Goal: Go to known website: Go to known website

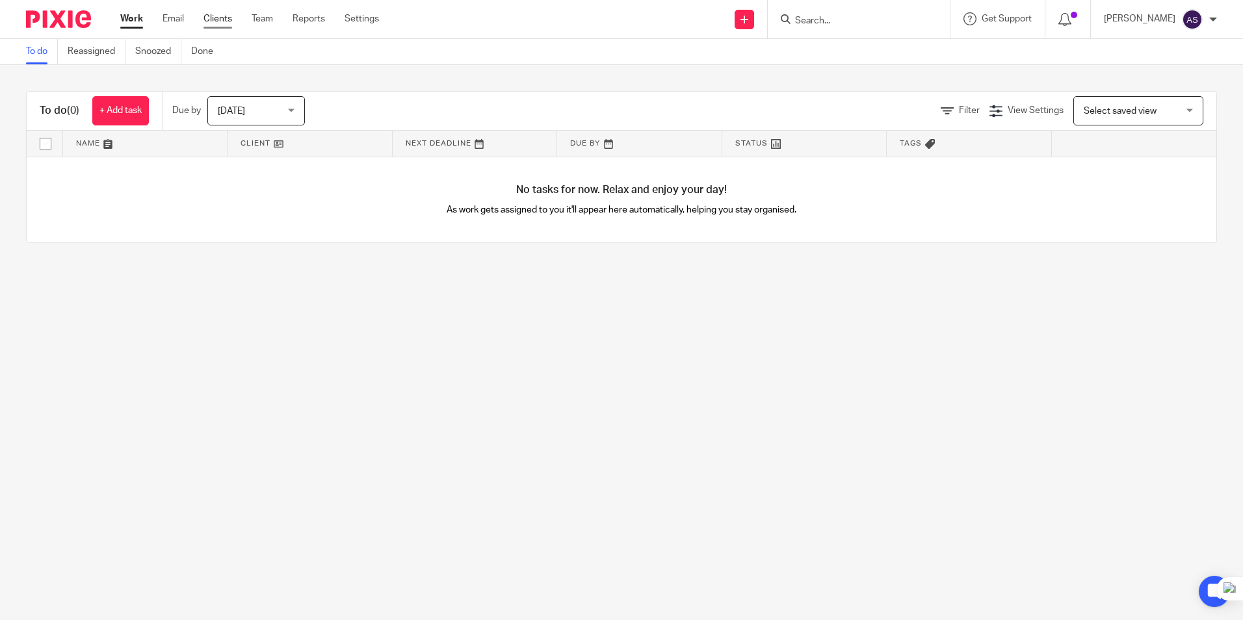
click at [229, 23] on link "Clients" at bounding box center [217, 18] width 29 height 13
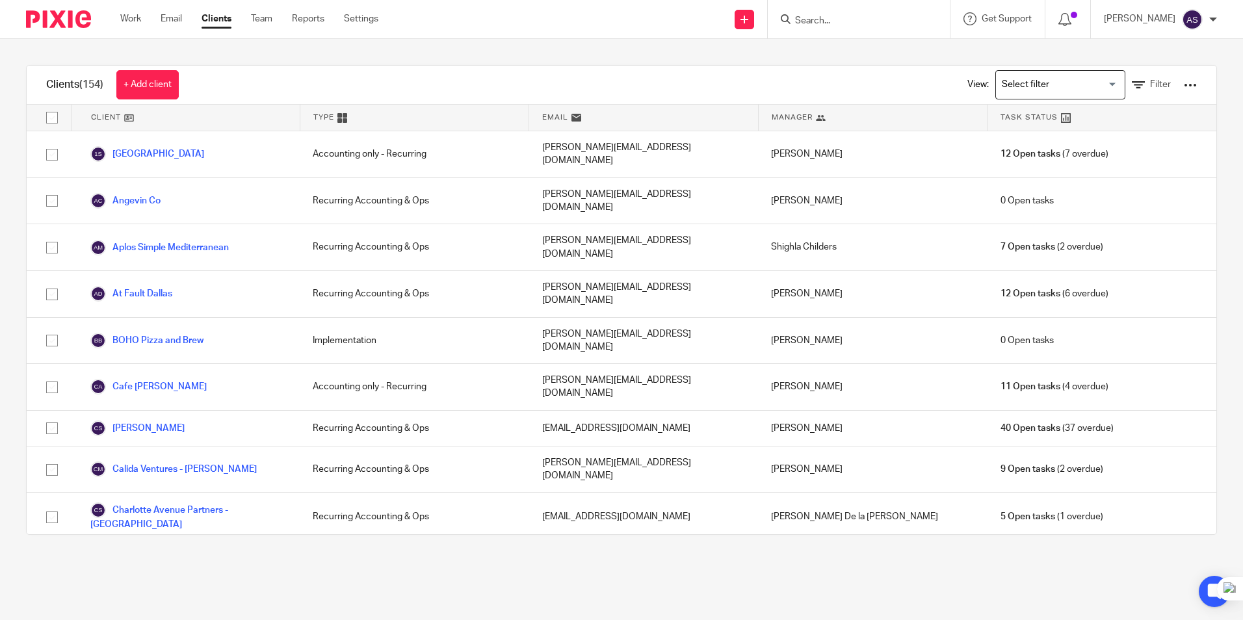
scroll to position [883, 0]
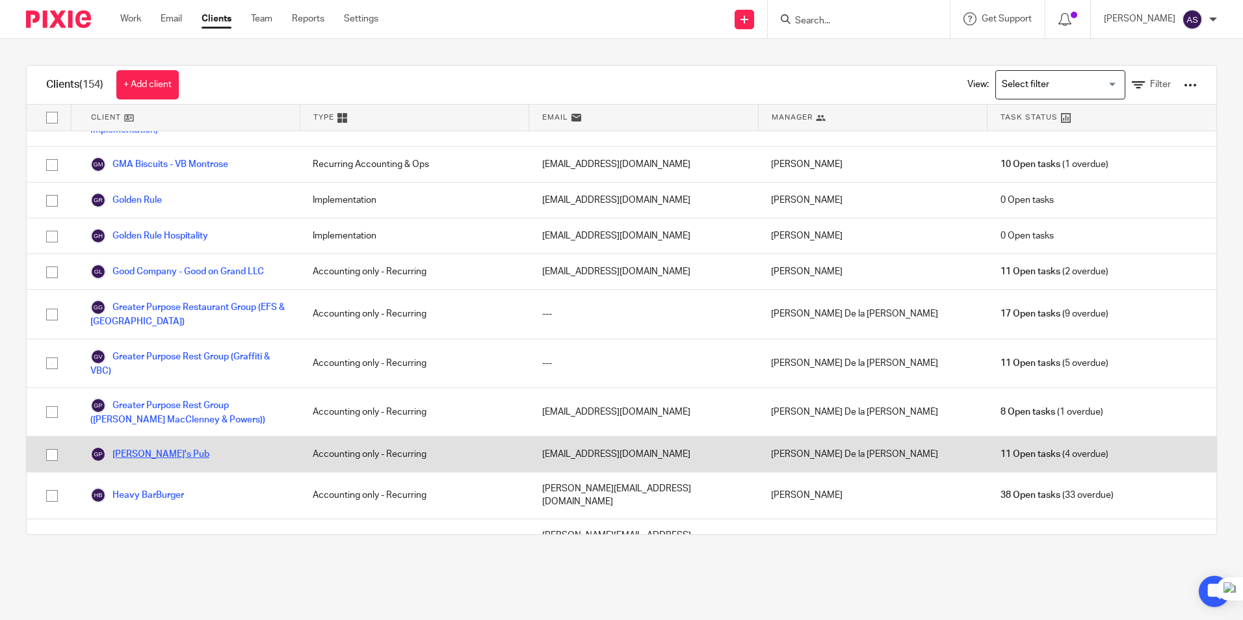
click at [146, 446] on link "[PERSON_NAME]'s Pub" at bounding box center [149, 454] width 119 height 16
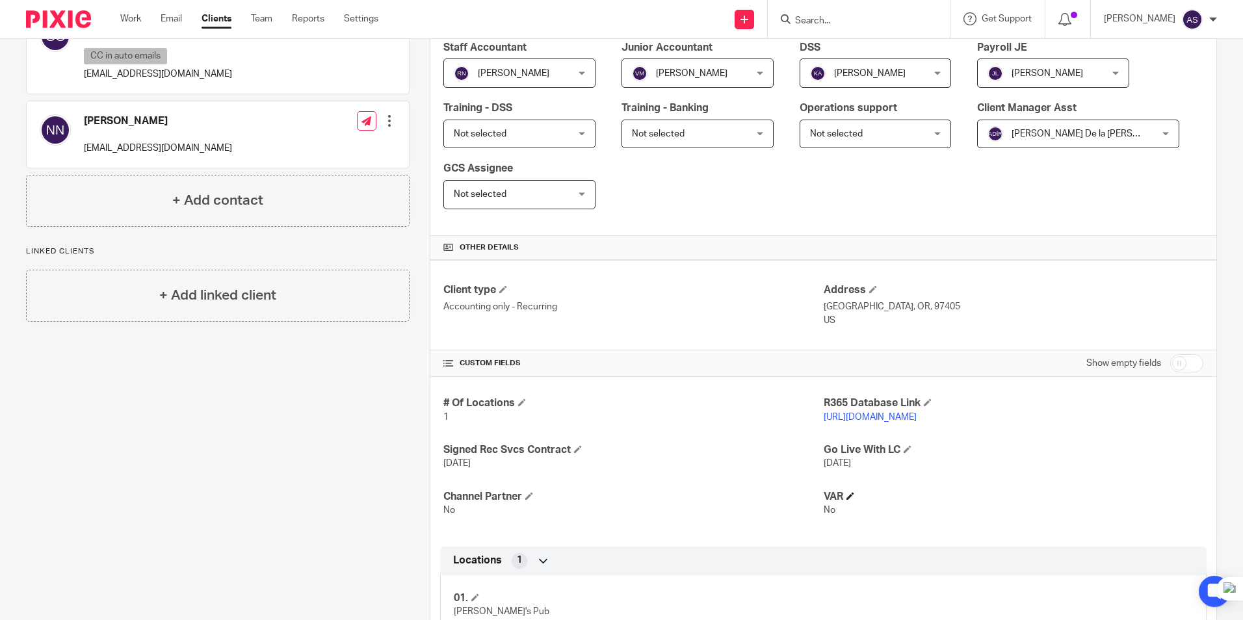
scroll to position [455, 0]
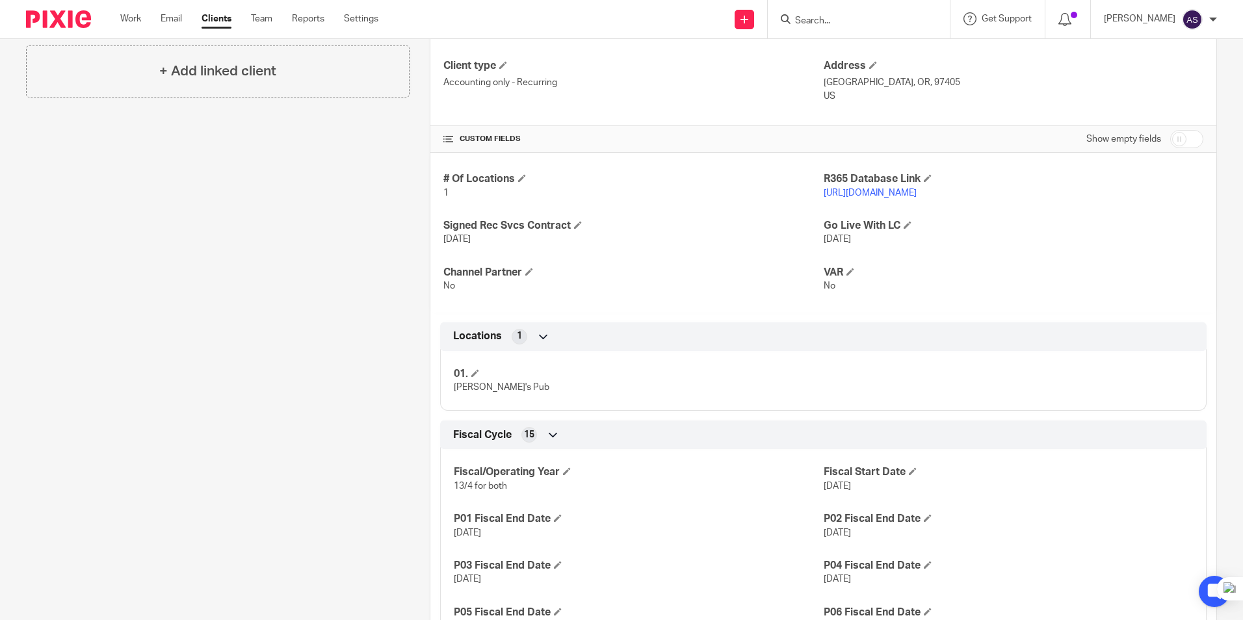
click at [875, 189] on link "[URL][DOMAIN_NAME]" at bounding box center [869, 192] width 93 height 9
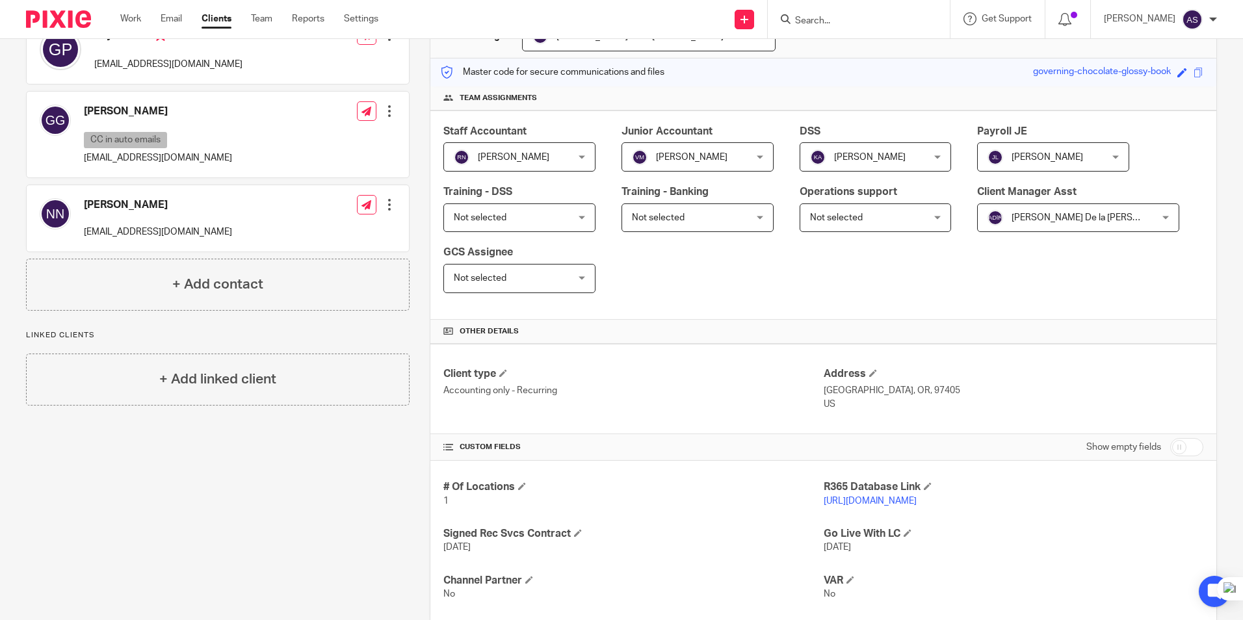
scroll to position [0, 0]
